Goal: Task Accomplishment & Management: Use online tool/utility

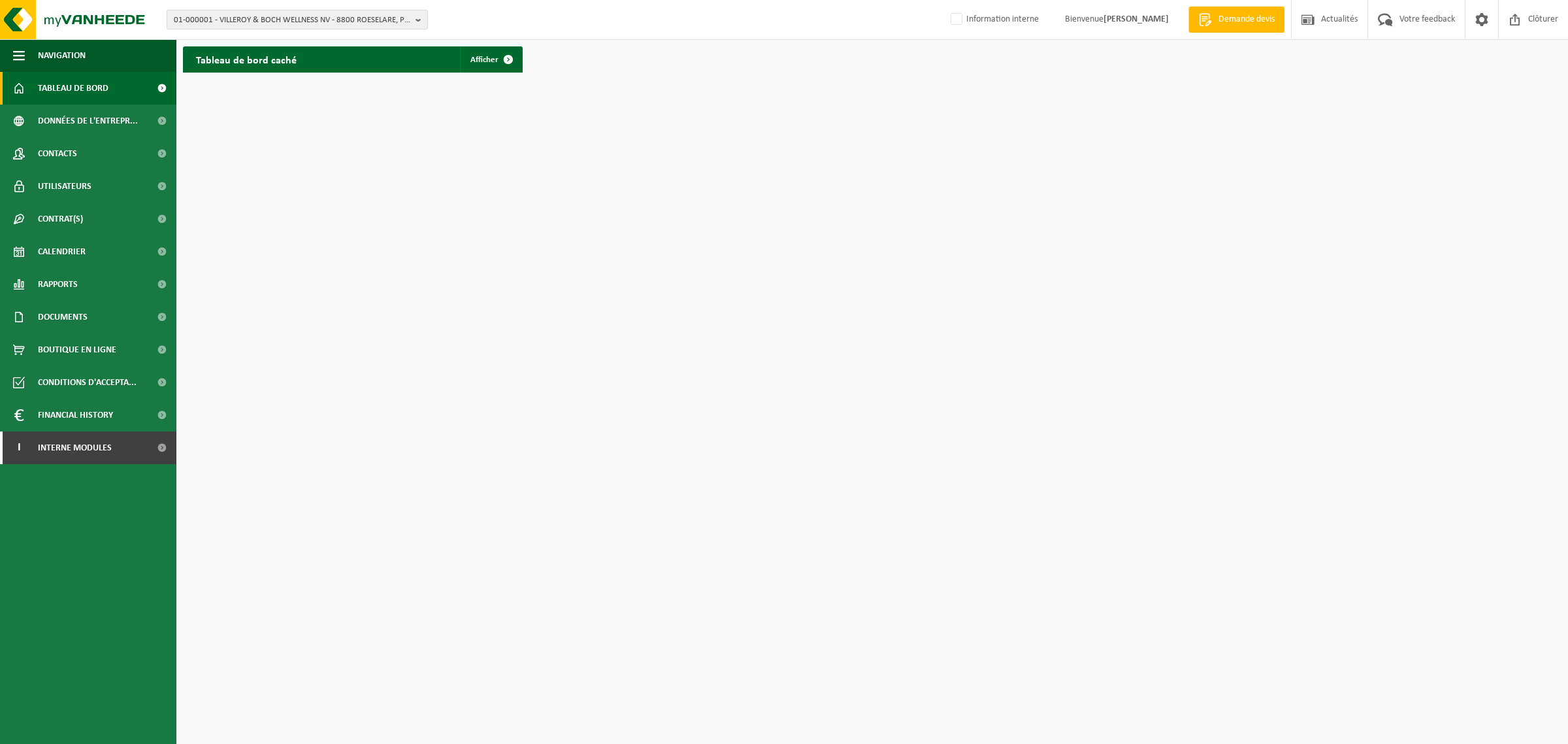
click at [257, 21] on span "01-000001 - VILLEROY & BOCH WELLNESS NV - 8800 ROESELARE, POPULIERSTRAAT 1" at bounding box center [292, 21] width 236 height 20
type input "carlier calonn"
click at [231, 62] on strong "01-094645 - CARLIER PLASTIQUES & COMPOSITES - 62470 [STREET_ADDRESS]" at bounding box center [276, 65] width 204 height 18
click at [54, 278] on span "Rapports" at bounding box center [58, 285] width 40 height 33
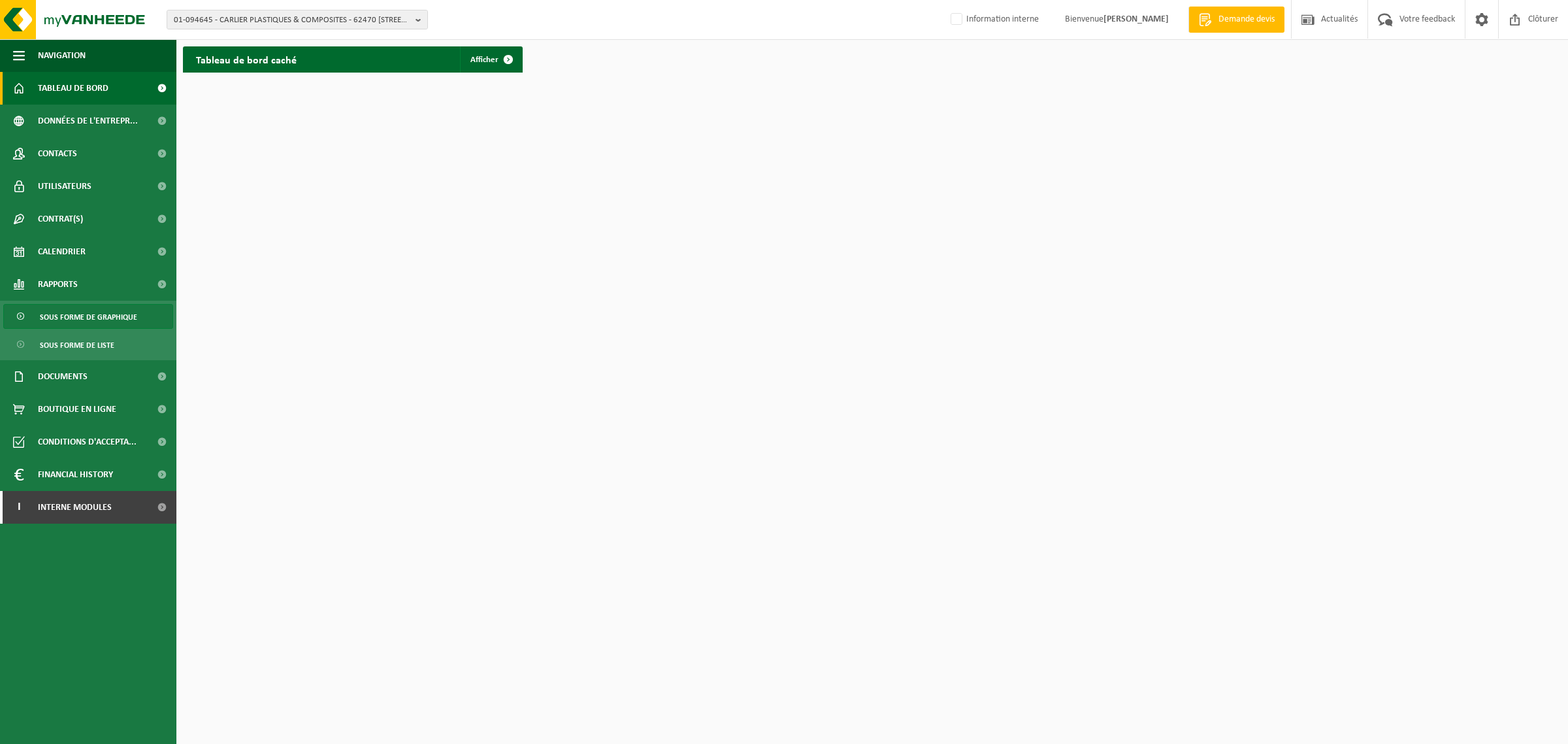
click at [62, 311] on span "Sous forme de graphique" at bounding box center [88, 316] width 98 height 25
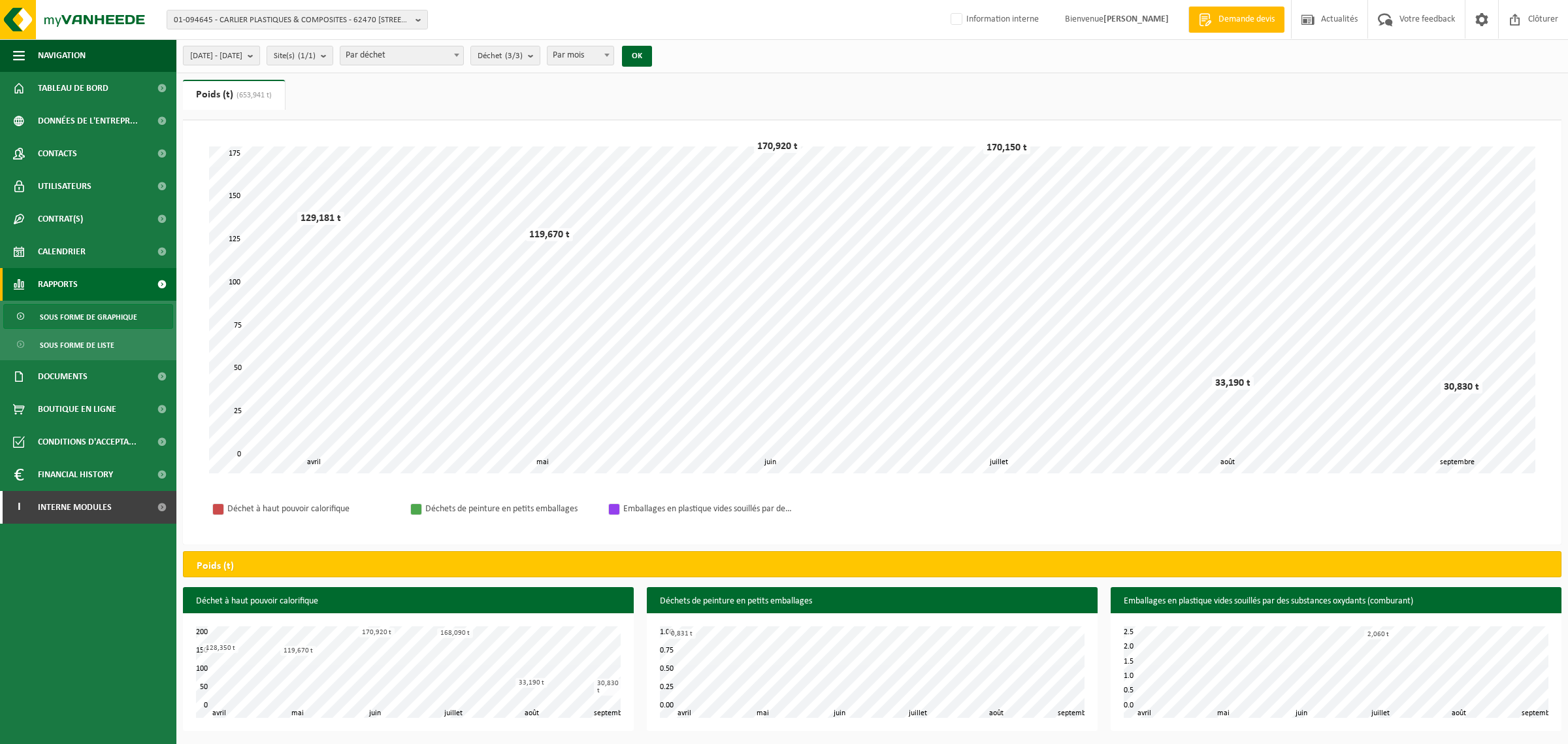
click at [243, 53] on span "2025-04-01 - 2025-09-09" at bounding box center [217, 57] width 52 height 20
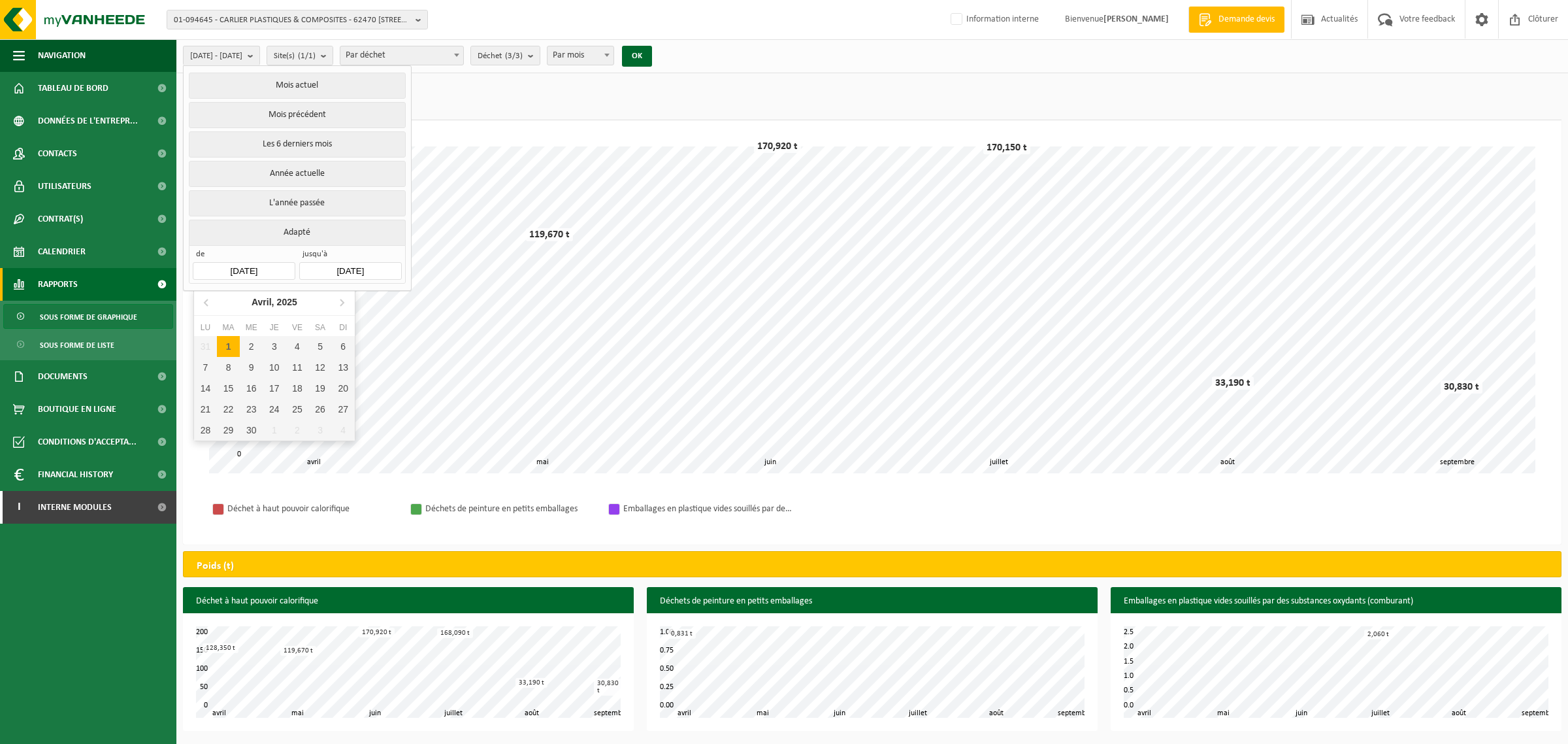
click at [236, 268] on input "2025-04-01" at bounding box center [243, 270] width 102 height 18
click at [285, 302] on icon "2025" at bounding box center [287, 302] width 21 height 9
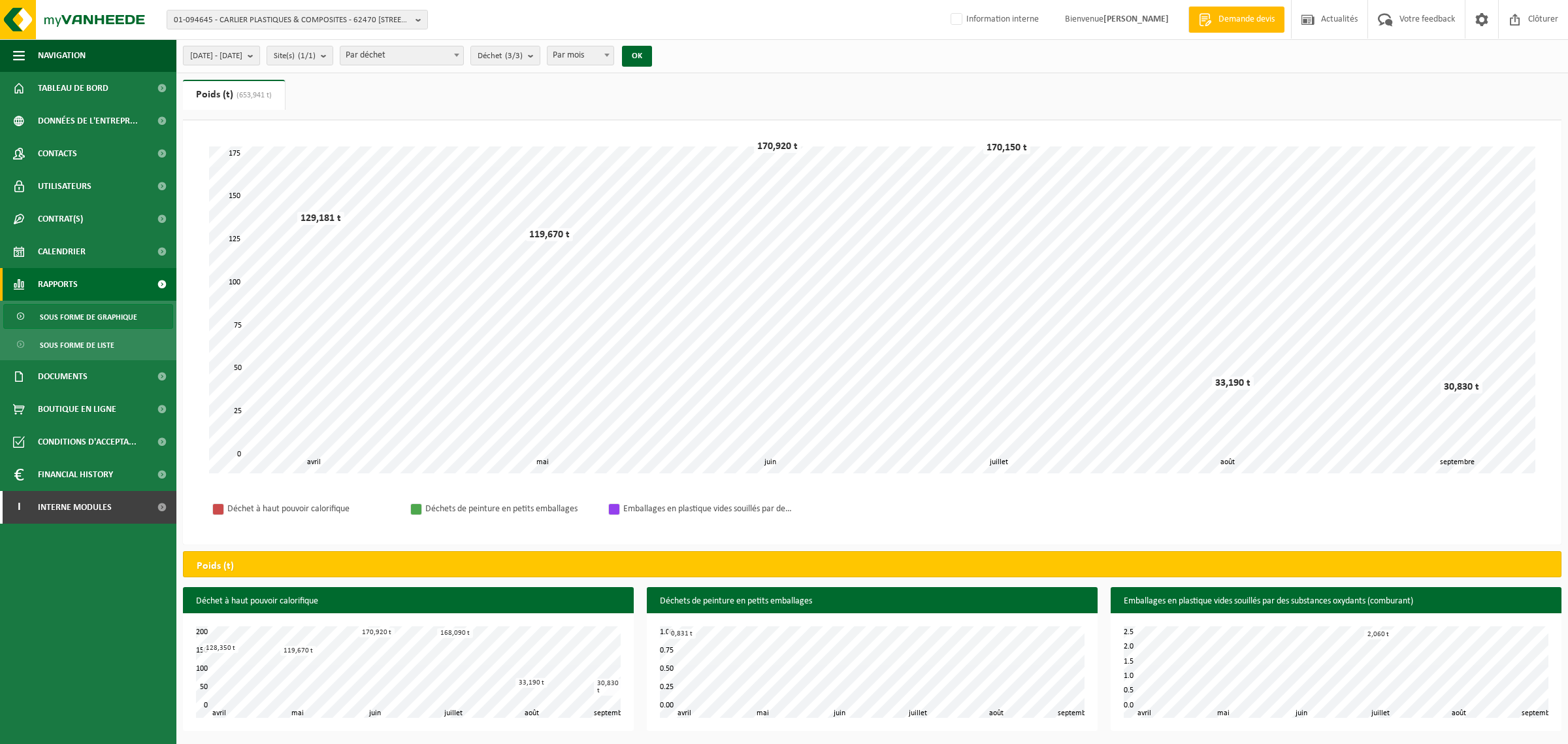
click at [243, 56] on span "2025-04-01 - 2025-09-09" at bounding box center [217, 57] width 52 height 20
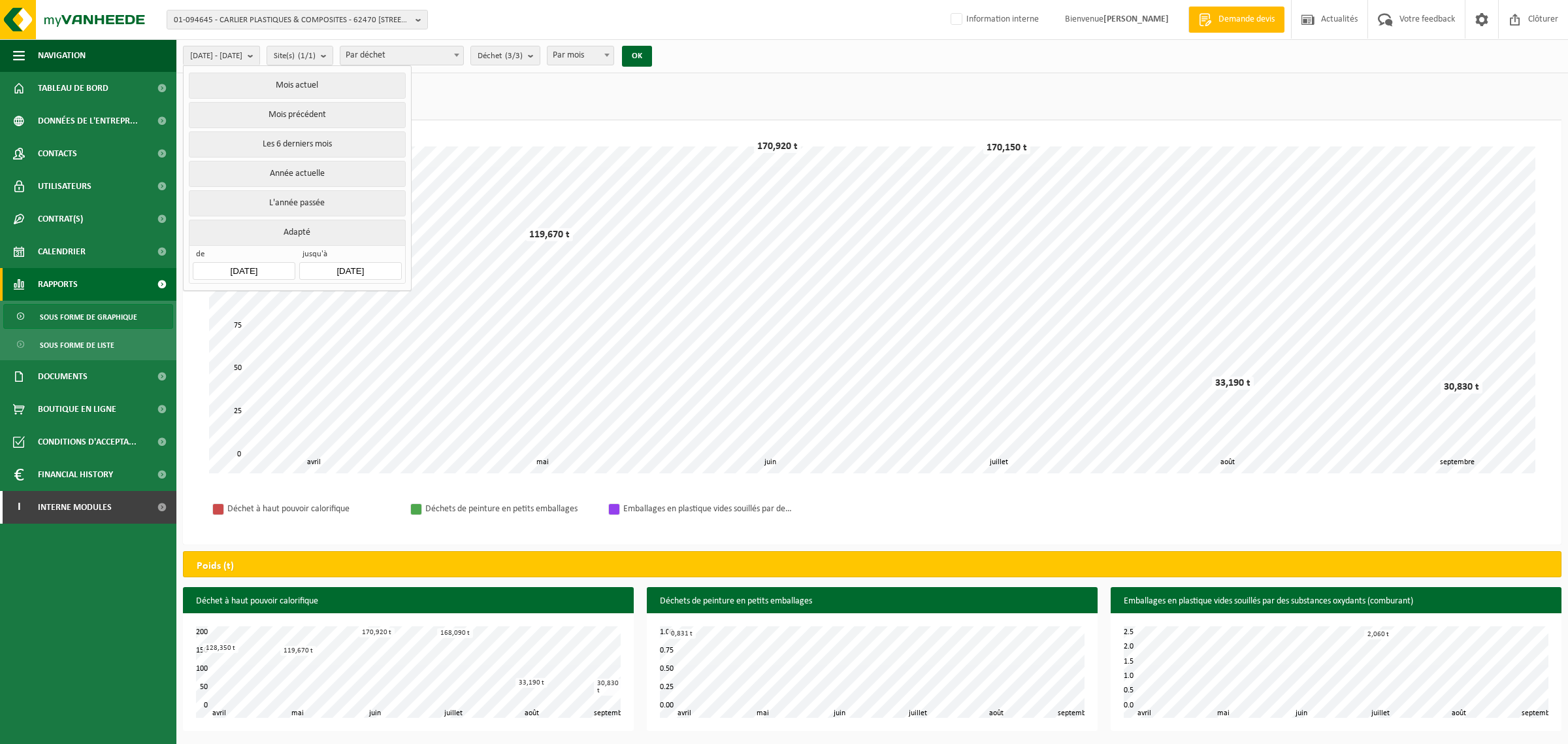
click at [246, 271] on input "2025-04-01" at bounding box center [243, 270] width 102 height 18
click at [275, 299] on div "2025" at bounding box center [274, 302] width 30 height 21
click at [214, 363] on div "2023" at bounding box center [214, 371] width 40 height 37
click at [217, 332] on div "Jan" at bounding box center [221, 329] width 54 height 28
click at [345, 345] on div "1" at bounding box center [343, 347] width 23 height 21
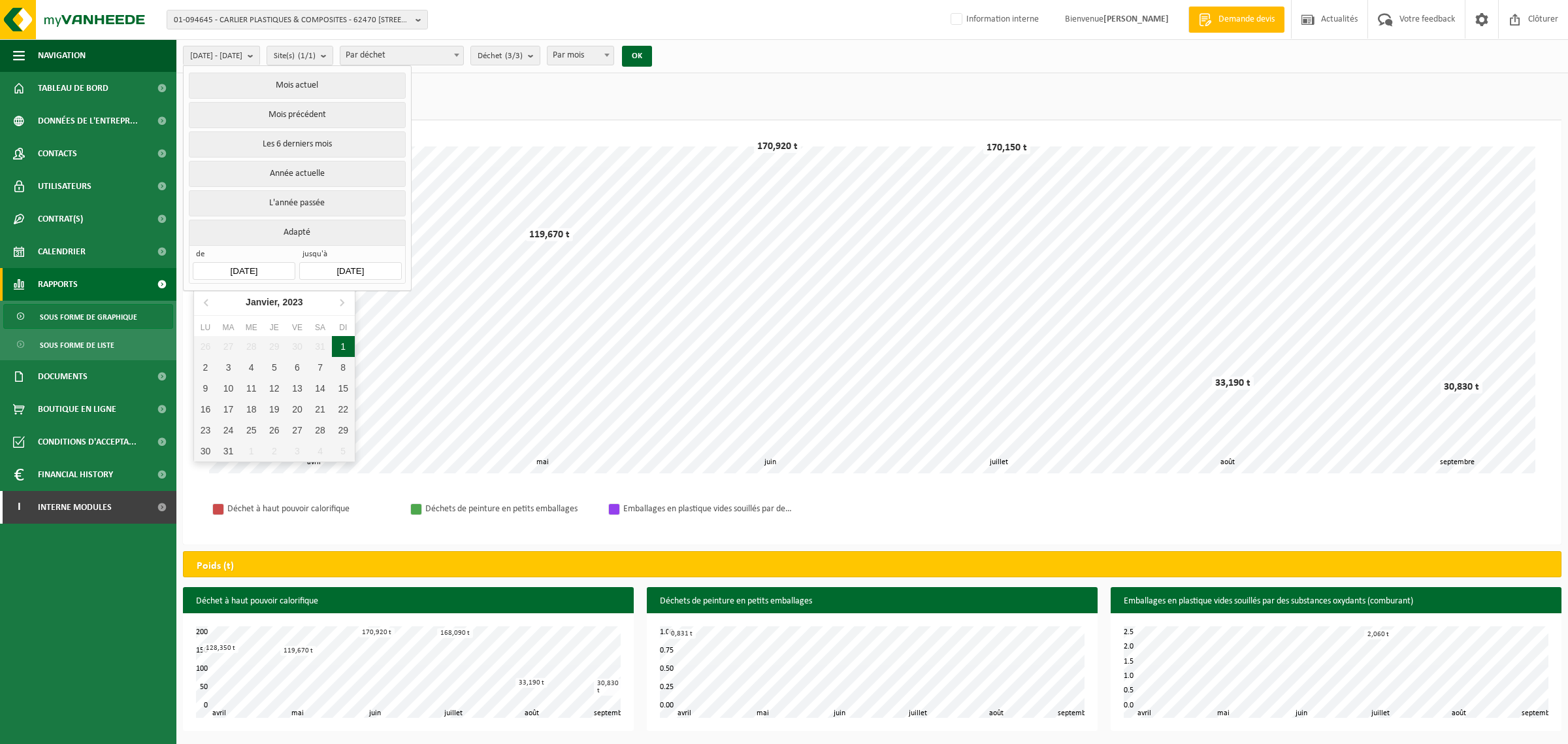
type input "2023-01-01"
click at [344, 266] on input "2025-09-09" at bounding box center [350, 270] width 102 height 18
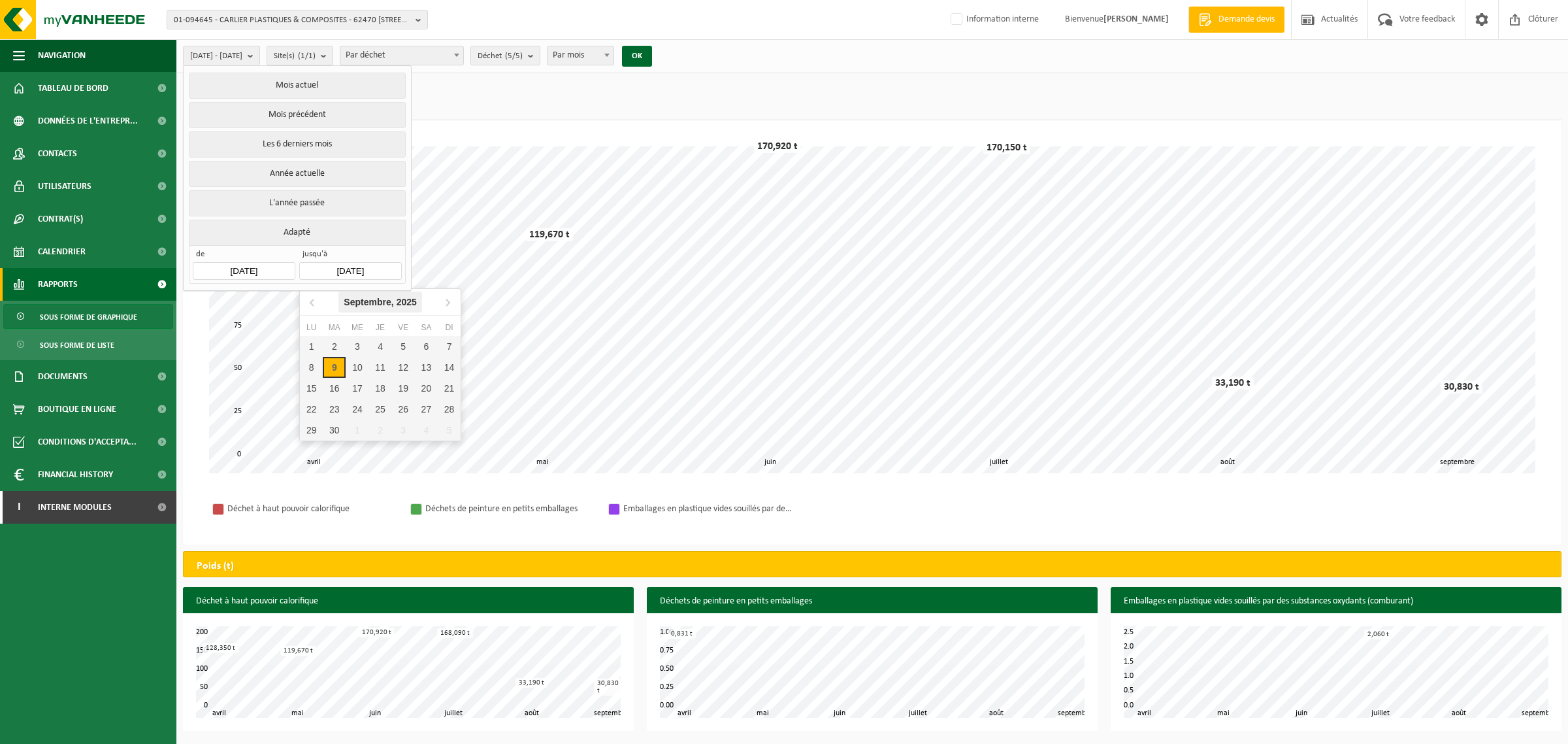
click at [388, 302] on div "Septembre, 2025" at bounding box center [380, 302] width 83 height 21
click at [316, 304] on icon at bounding box center [313, 302] width 21 height 21
click at [426, 415] on div "Dec" at bounding box center [434, 411] width 54 height 28
click at [444, 423] on div "31" at bounding box center [449, 430] width 23 height 21
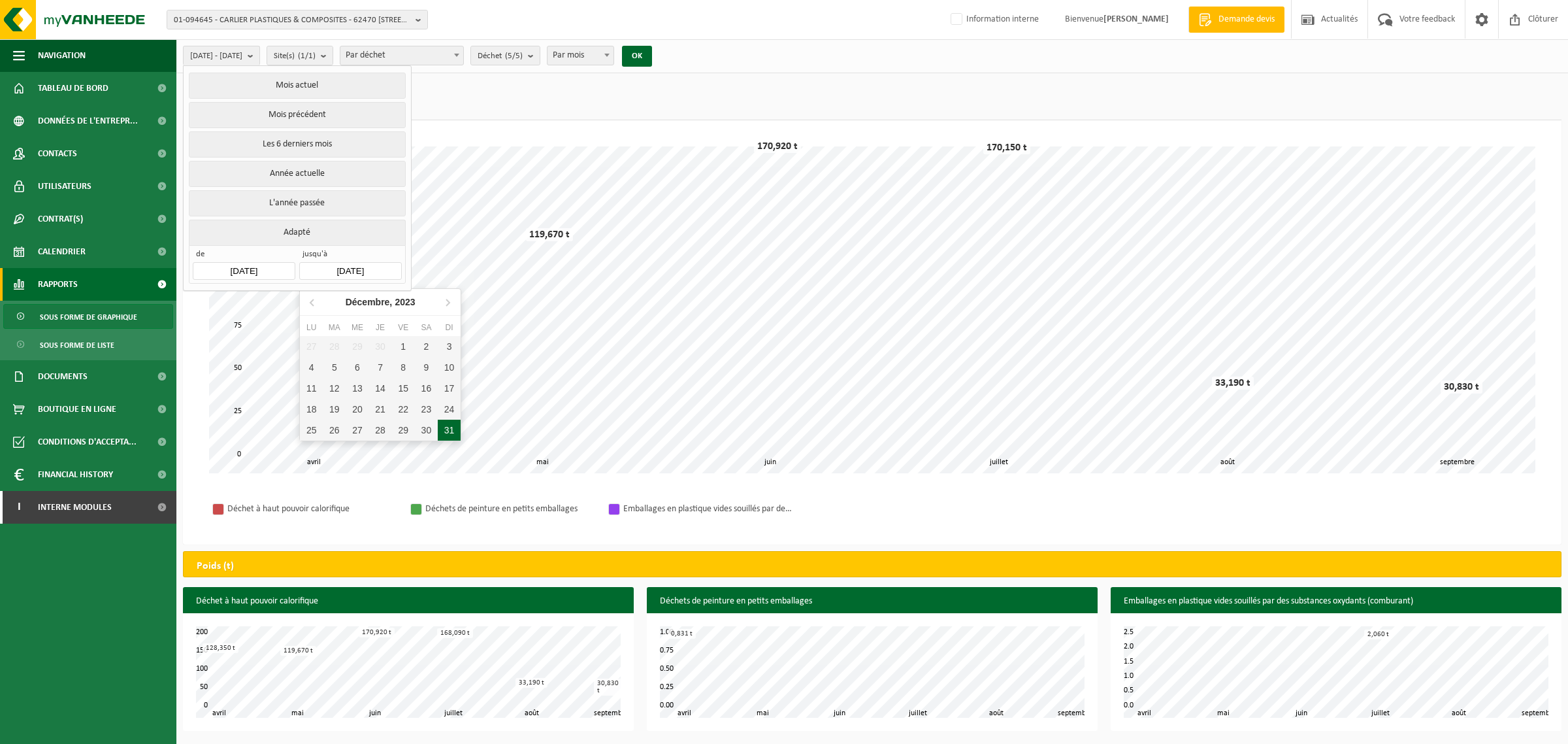
type input "2023-12-31"
type input "2023-01-01"
click at [652, 55] on button "OK" at bounding box center [637, 57] width 30 height 21
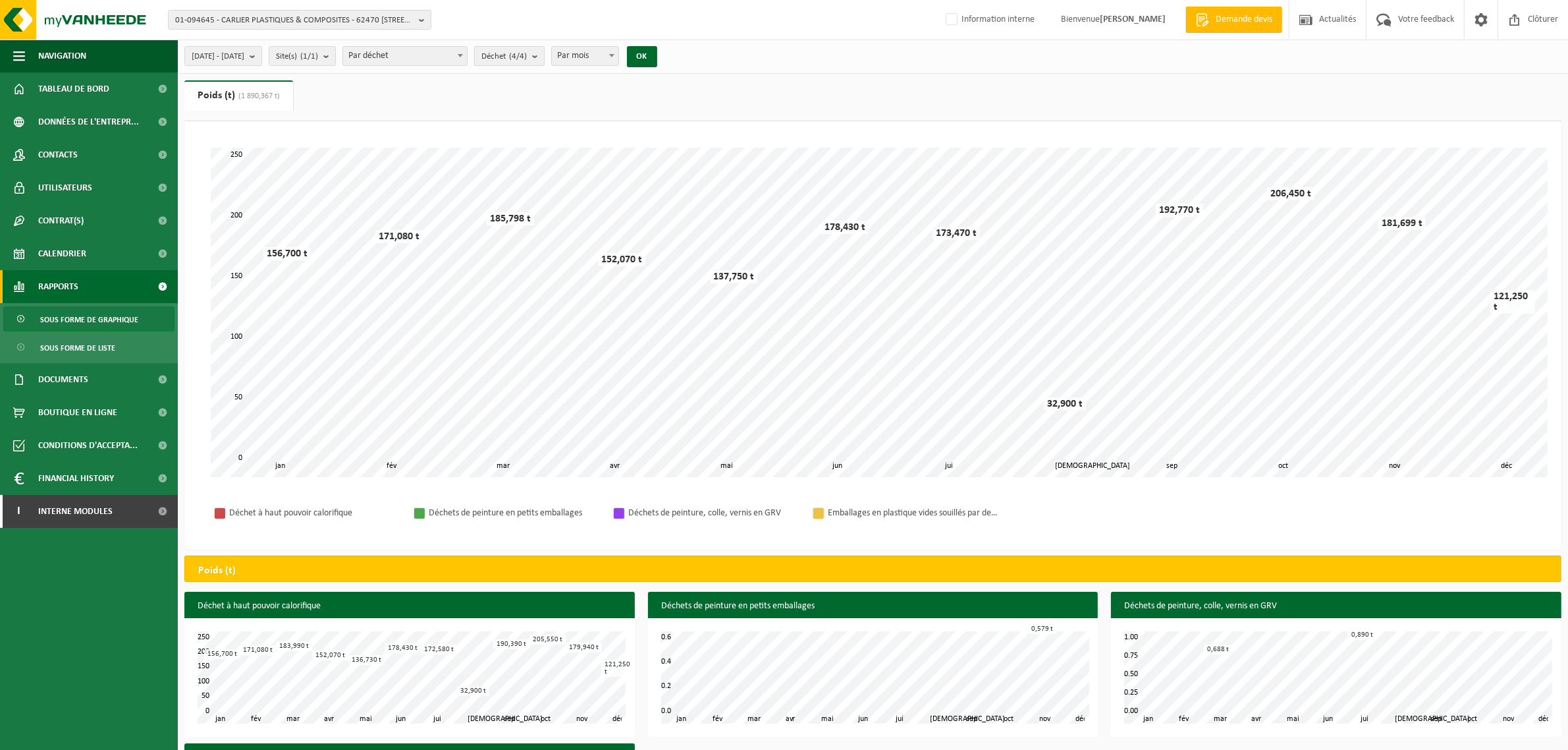
click at [544, 57] on b "submit" at bounding box center [538, 56] width 12 height 19
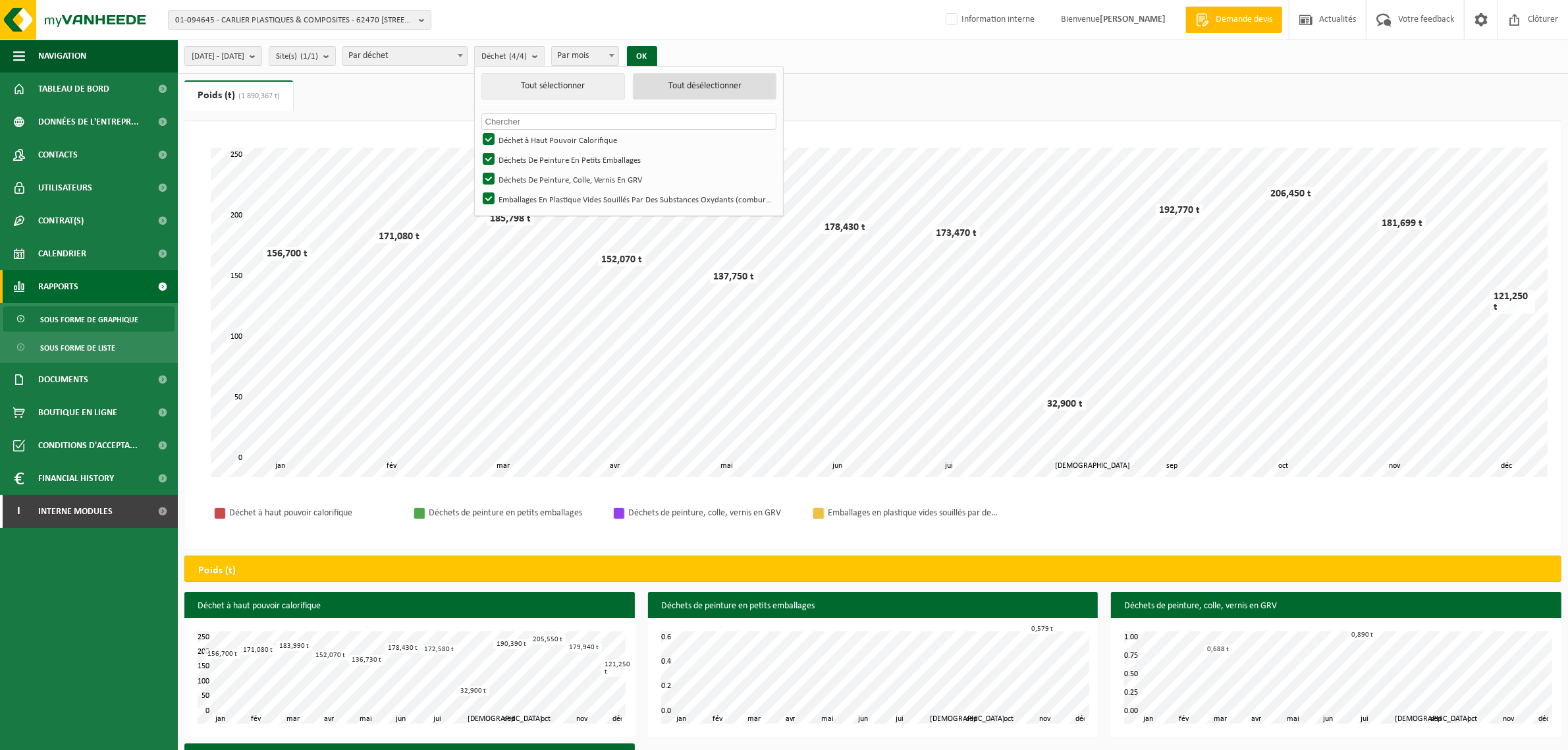
click at [732, 86] on button "Tout désélectionner" at bounding box center [704, 86] width 143 height 26
checkbox input "false"
click at [527, 204] on label "Emballages En Plastique Vides Souillés Par Des Substances Oxydants (comburant)" at bounding box center [628, 199] width 296 height 20
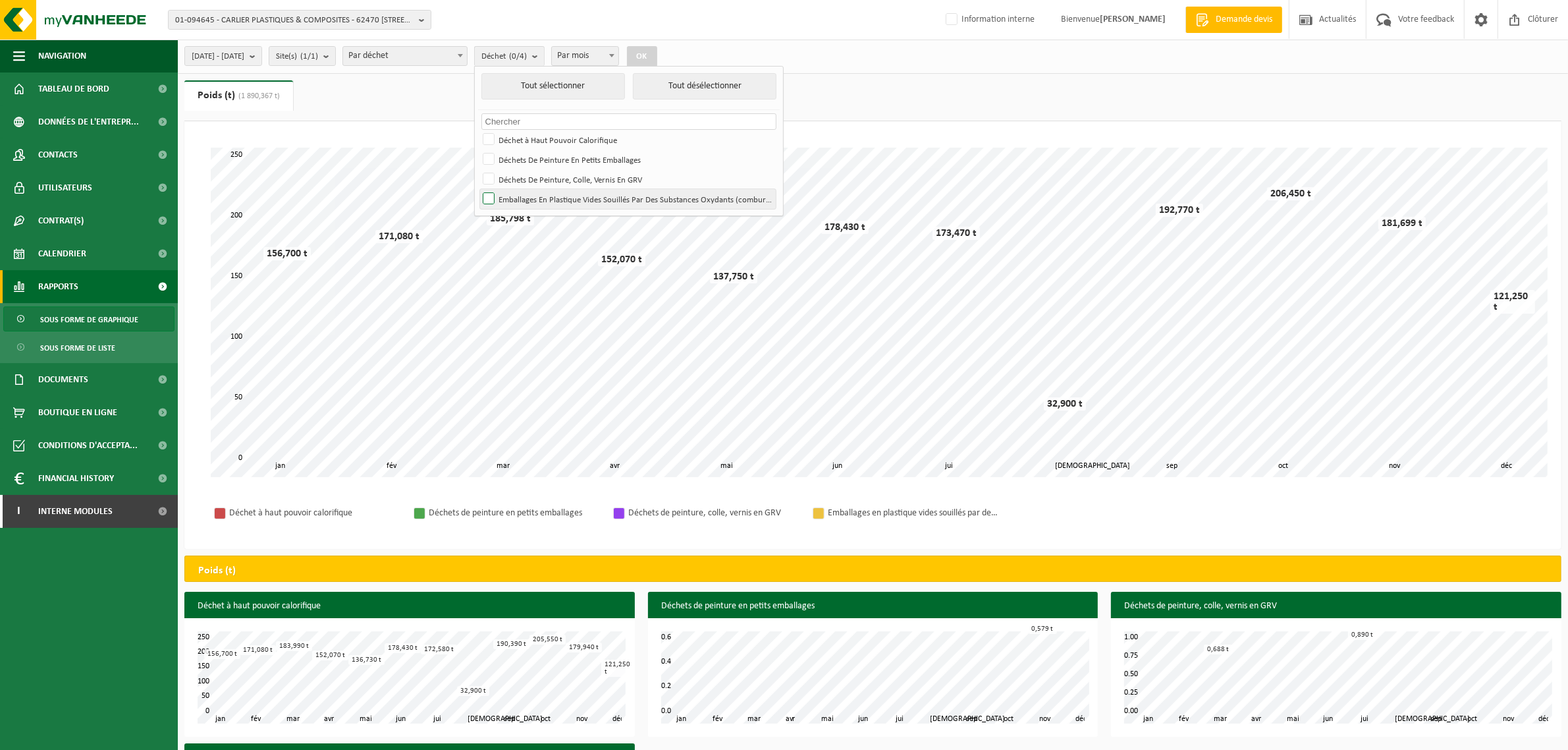
click at [478, 189] on input "Emballages En Plastique Vides Souillés Par Des Substances Oxydants (comburant)" at bounding box center [477, 188] width 1 height 1
click at [657, 57] on button "OK" at bounding box center [642, 57] width 30 height 21
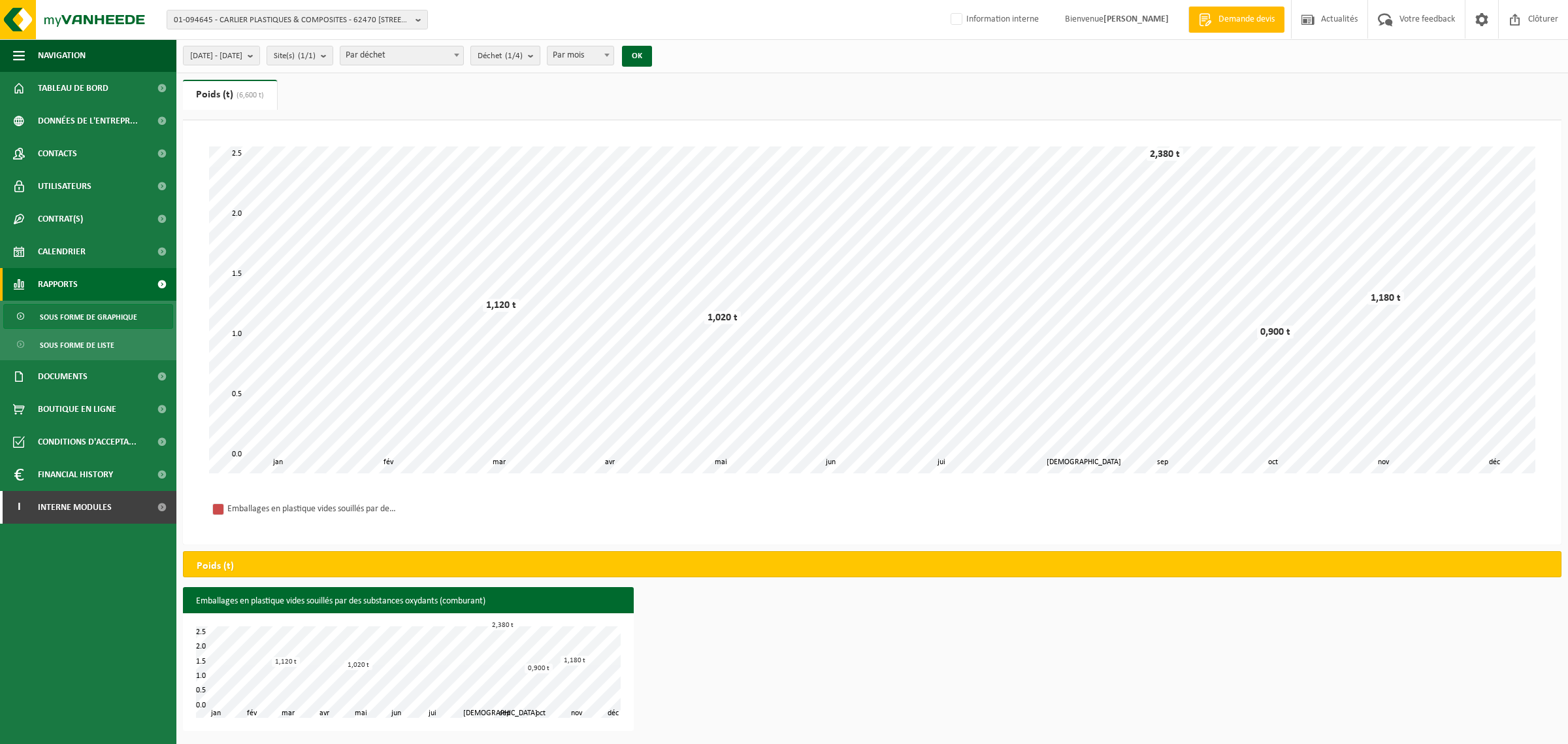
click at [541, 50] on button "Déchet (1/4)" at bounding box center [505, 56] width 70 height 20
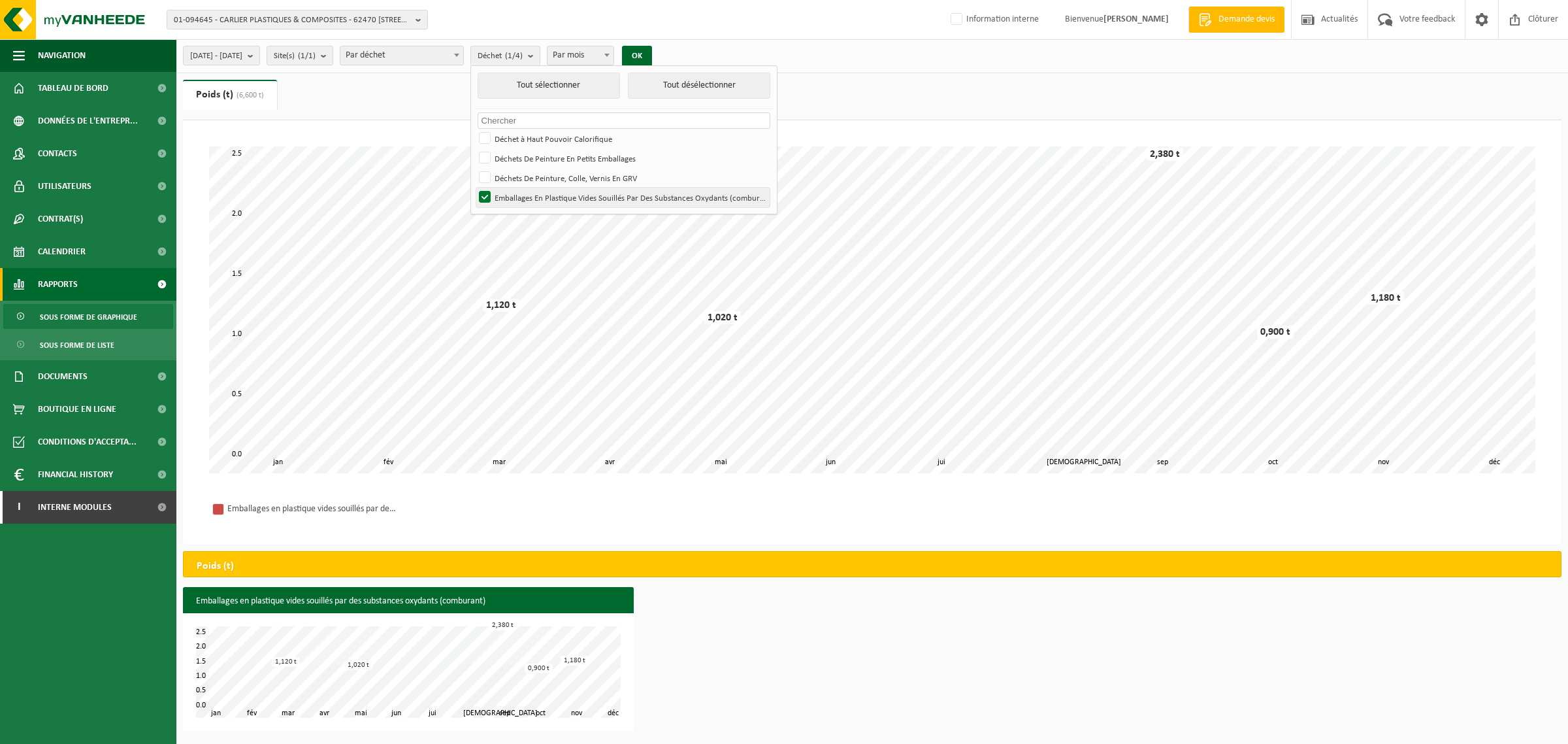
click at [524, 195] on label "Emballages En Plastique Vides Souillés Par Des Substances Oxydants (comburant)" at bounding box center [623, 198] width 294 height 20
click at [474, 188] on input "Emballages En Plastique Vides Souillés Par Des Substances Oxydants (comburant)" at bounding box center [473, 187] width 1 height 1
checkbox input "false"
click at [518, 178] on label "Déchets De Peinture, Colle, Vernis En GRV" at bounding box center [623, 178] width 294 height 20
click at [474, 168] on input "Déchets De Peinture, Colle, Vernis En GRV" at bounding box center [473, 167] width 1 height 1
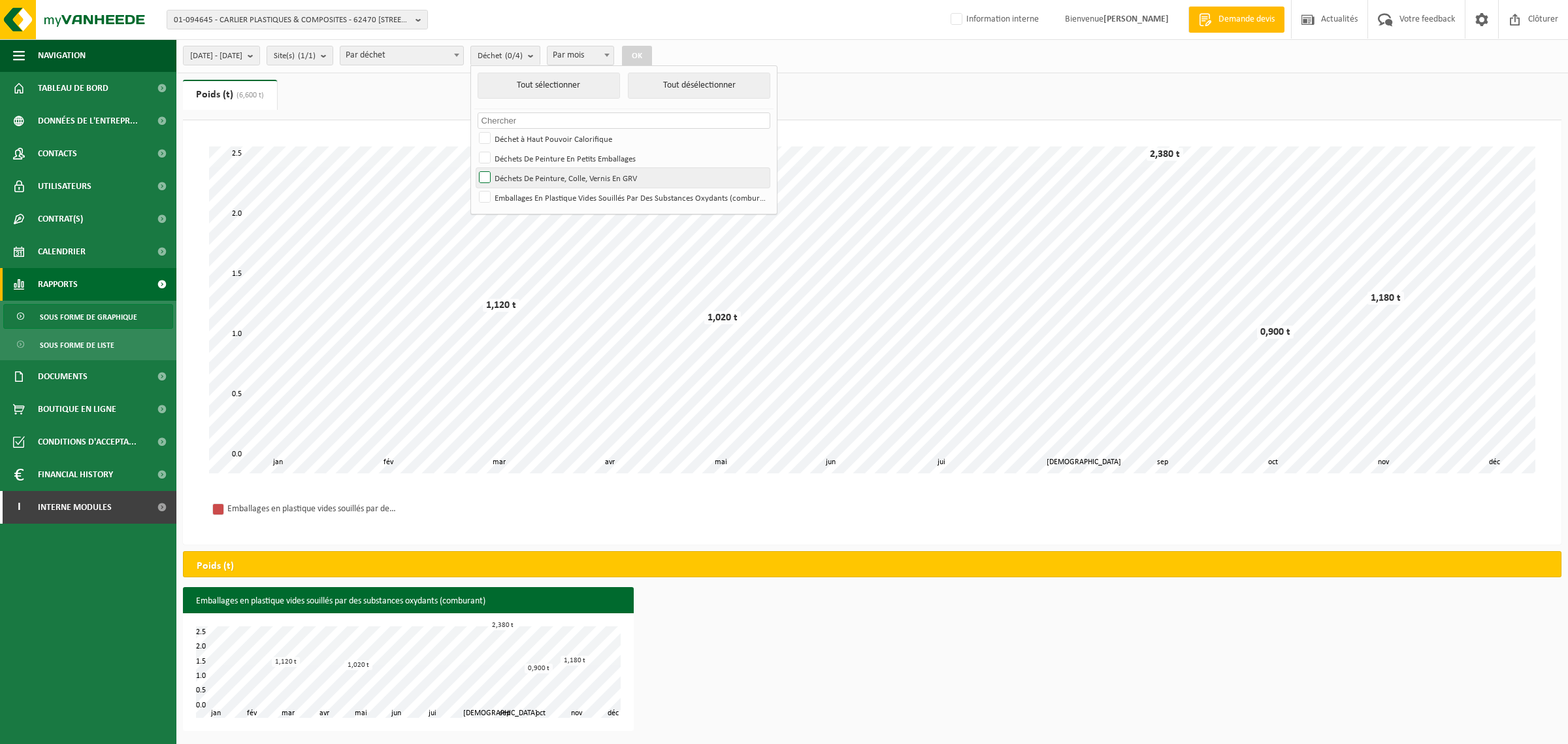
checkbox input "true"
click at [517, 158] on label "Déchets De Peinture En Petits Emballages" at bounding box center [623, 159] width 294 height 20
click at [474, 149] on input "Déchets De Peinture En Petits Emballages" at bounding box center [473, 148] width 1 height 1
checkbox input "true"
click at [652, 55] on button "OK" at bounding box center [637, 57] width 30 height 21
